Goal: Obtain resource: Download file/media

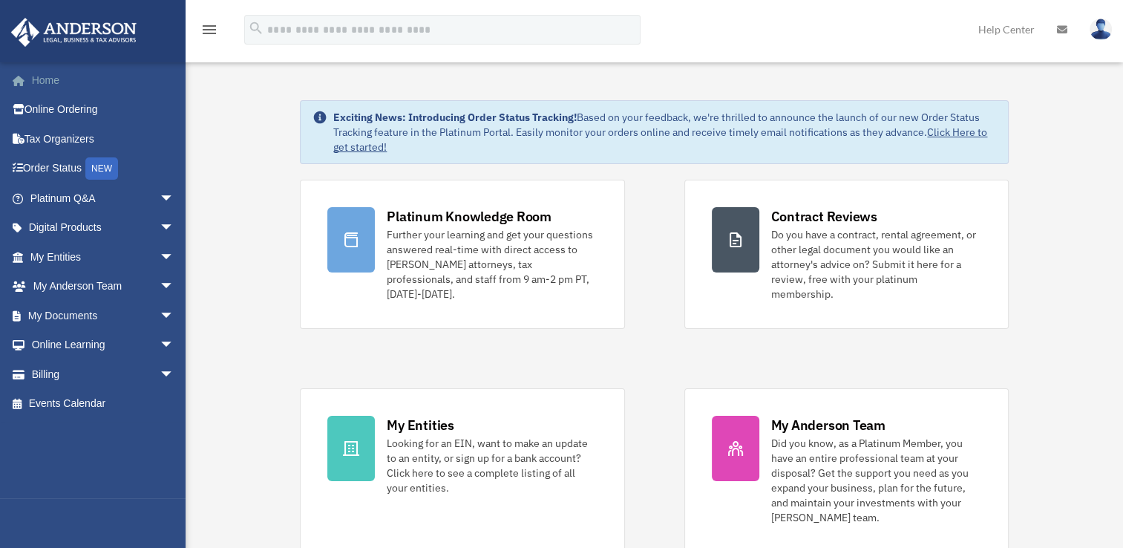
click at [59, 80] on link "Home" at bounding box center [103, 80] width 186 height 30
click at [100, 324] on link "My Documents arrow_drop_down" at bounding box center [103, 316] width 186 height 30
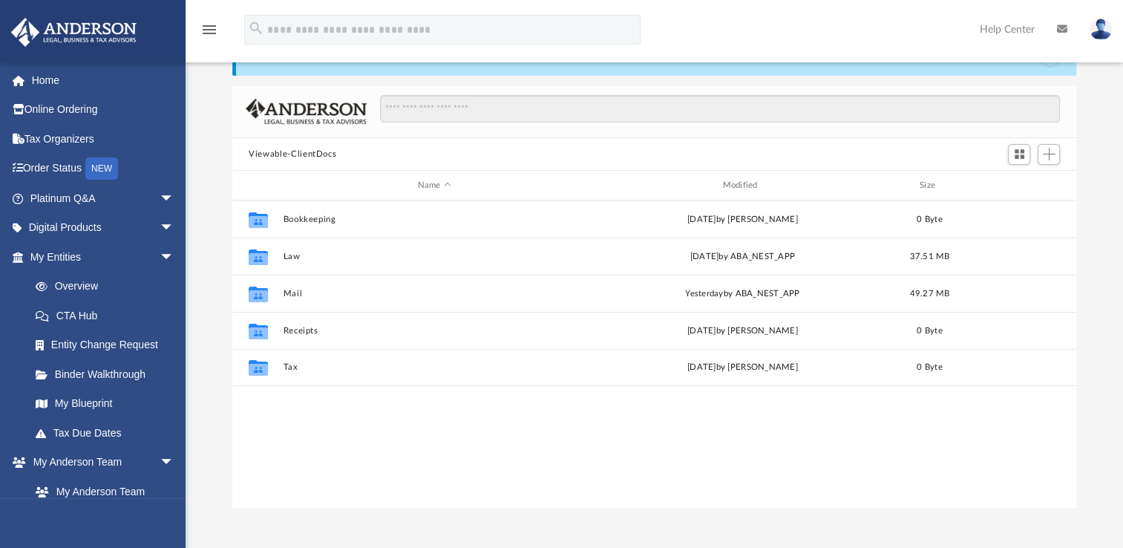
scroll to position [107, 0]
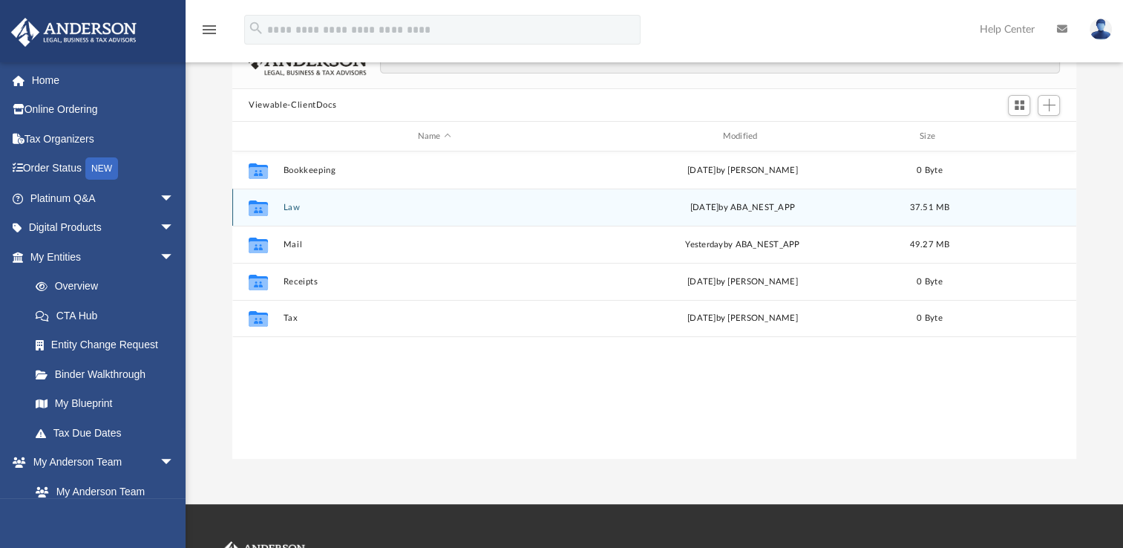
click at [291, 206] on button "Law" at bounding box center [435, 208] width 302 height 10
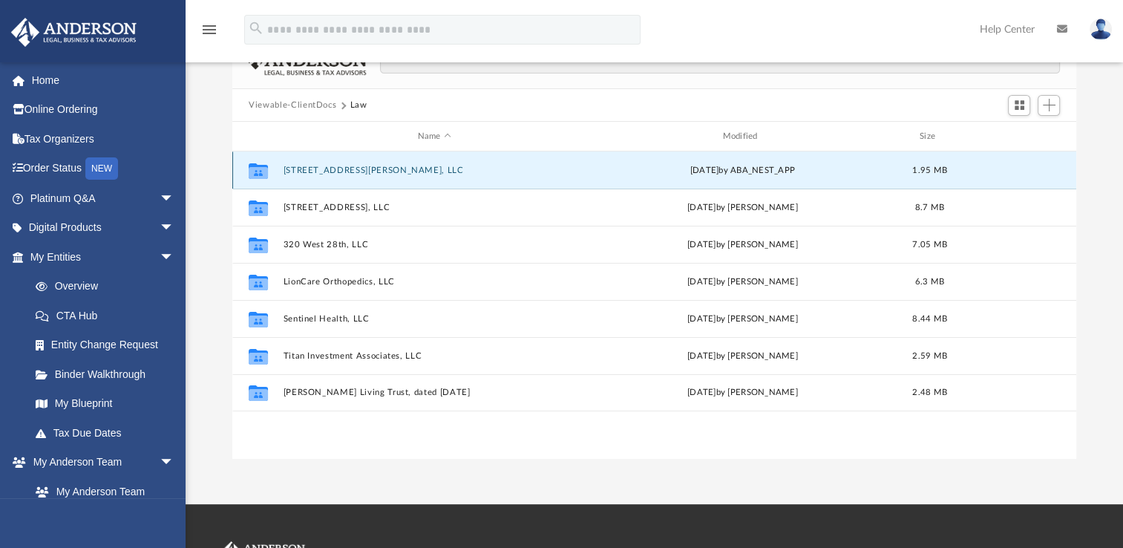
click at [347, 174] on button "1110 Carroll St, LLC" at bounding box center [435, 171] width 302 height 10
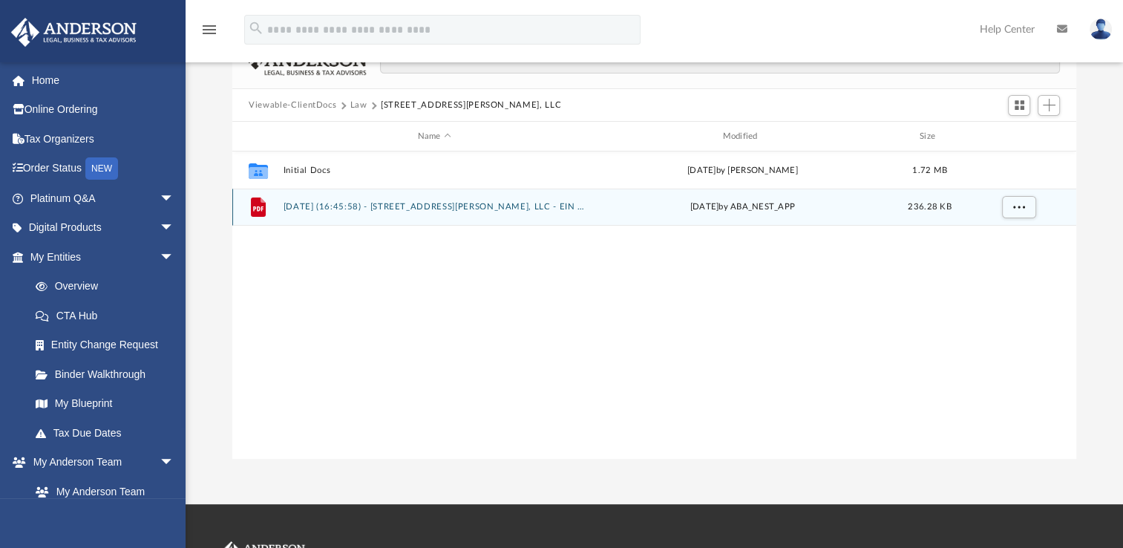
click at [354, 206] on button "2025.09.22 (16:45:58) - 1110 Carroll St, LLC - EIN Letter from IRS.pdf" at bounding box center [435, 207] width 302 height 10
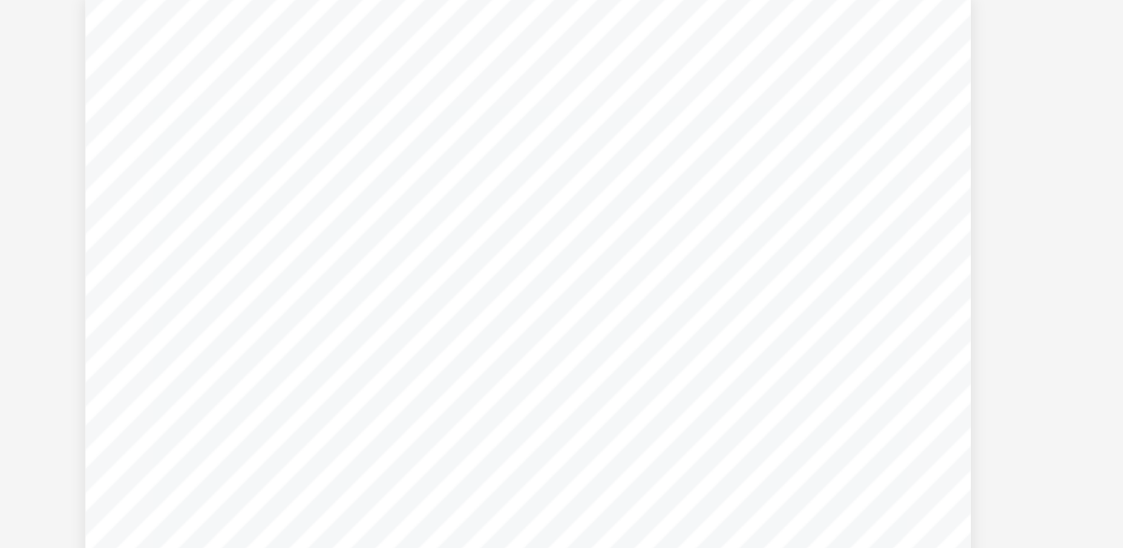
scroll to position [102, 0]
